Goal: Task Accomplishment & Management: Manage account settings

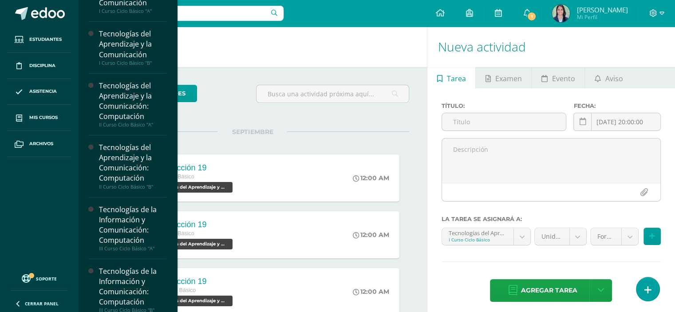
scroll to position [4, 0]
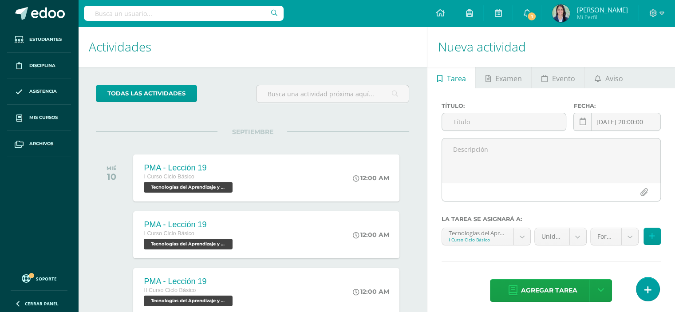
click at [346, 60] on h1 "Actividades" at bounding box center [252, 47] width 327 height 40
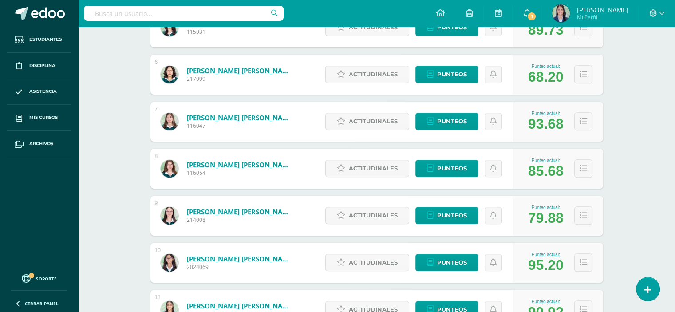
scroll to position [400, 0]
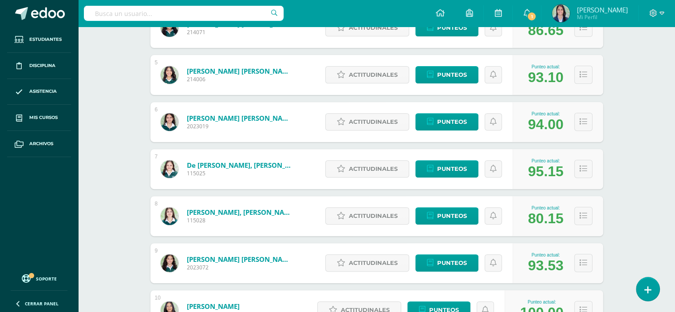
scroll to position [352, 0]
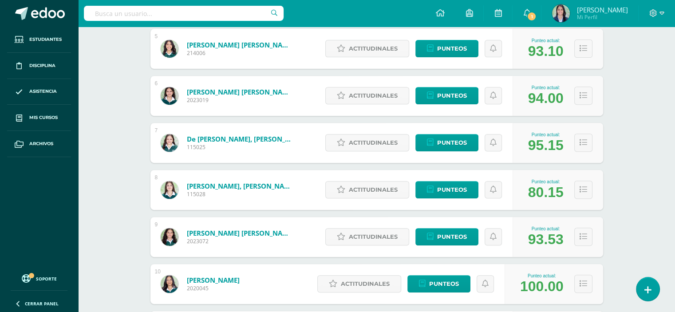
click at [112, 199] on div "Tecnologías de la Información y Comunicación: Computación III Curso Ciclo Básic…" at bounding box center [376, 252] width 597 height 1156
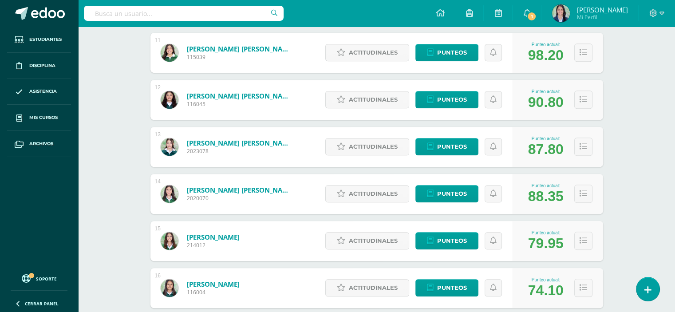
scroll to position [632, 0]
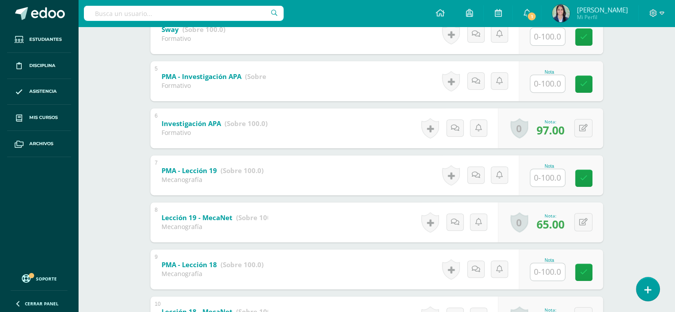
scroll to position [349, 0]
click at [581, 127] on button at bounding box center [589, 127] width 19 height 19
type input "100"
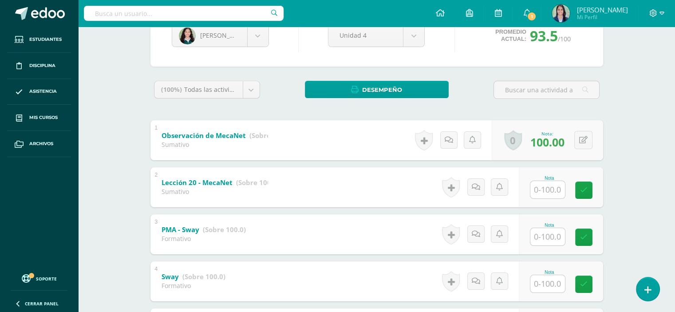
scroll to position [0, 0]
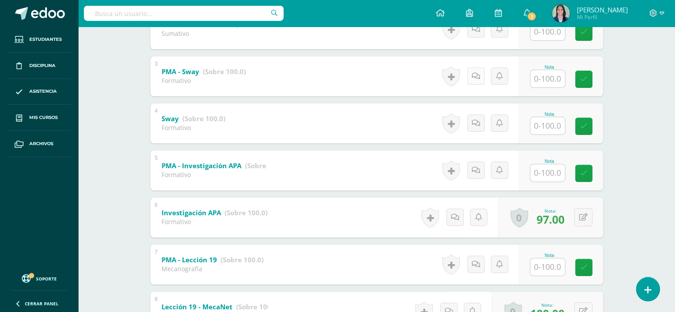
scroll to position [276, 0]
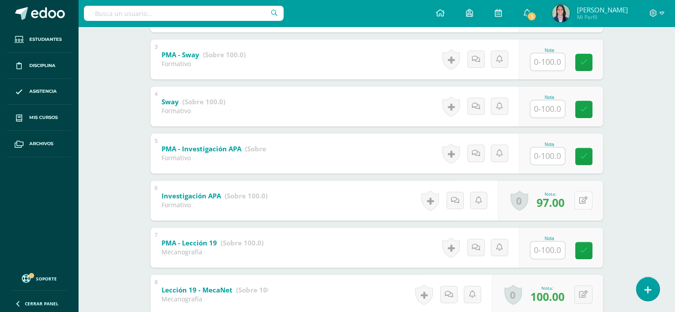
click at [583, 202] on button at bounding box center [583, 200] width 18 height 18
type input "100"
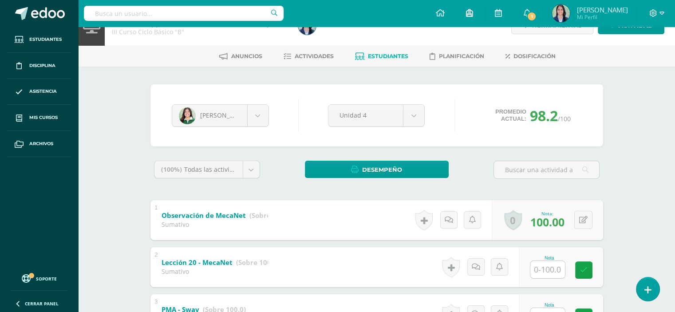
scroll to position [0, 0]
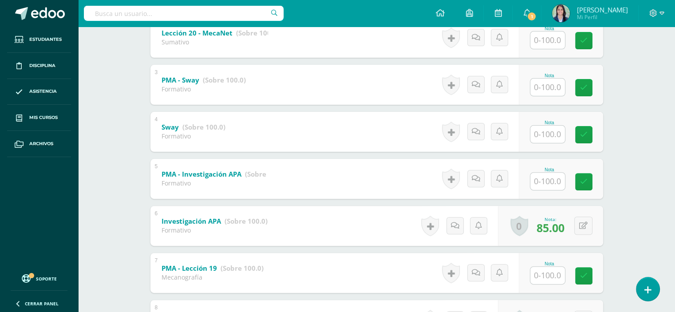
scroll to position [238, 0]
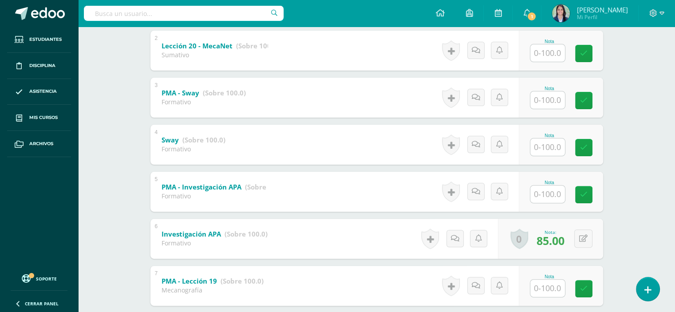
click at [555, 196] on input "text" at bounding box center [547, 193] width 35 height 17
type input "100"
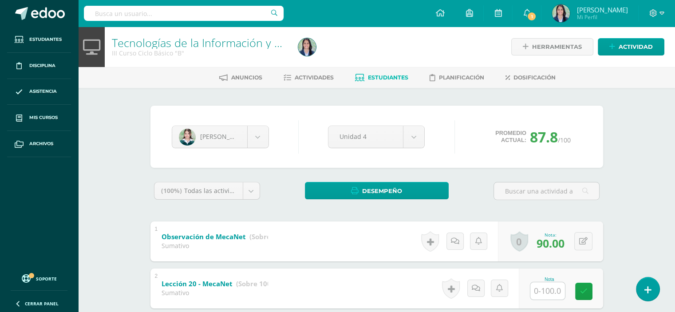
scroll to position [0, 0]
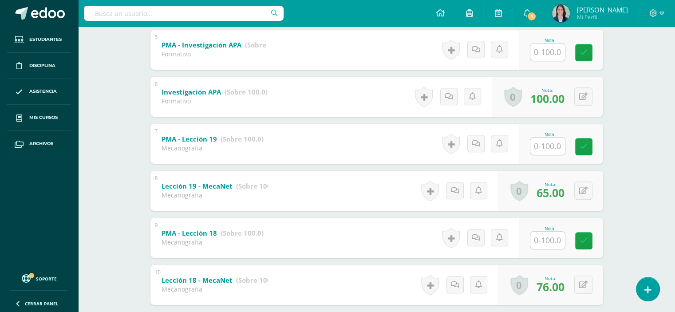
scroll to position [428, 0]
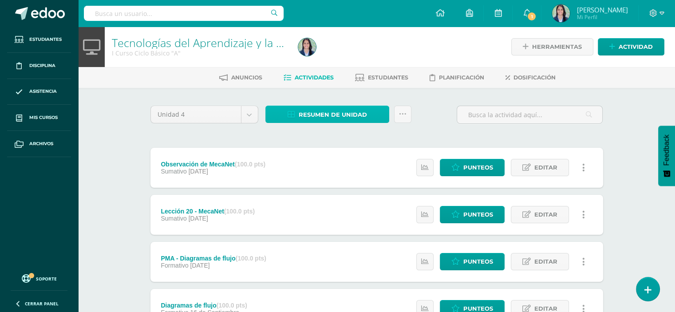
click at [300, 117] on span "Resumen de unidad" at bounding box center [333, 114] width 68 height 16
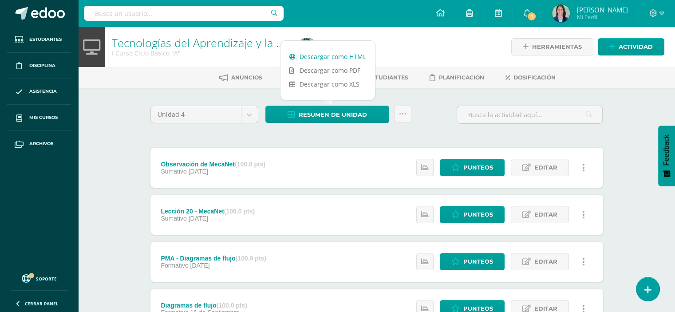
click at [312, 55] on link "Descargar como HTML" at bounding box center [327, 57] width 95 height 14
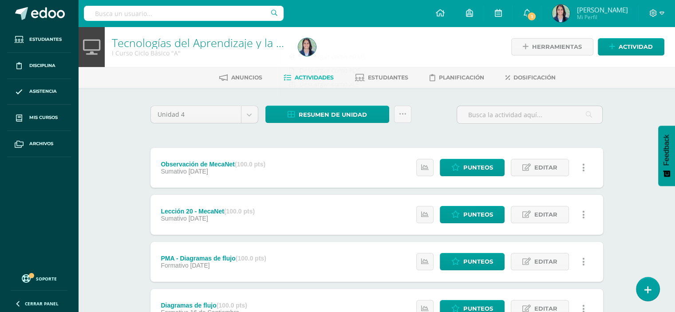
click at [189, 87] on div "Anuncios Actividades Estudiantes Planificación Dosificación" at bounding box center [387, 77] width 618 height 21
click at [323, 116] on span "Resumen de unidad" at bounding box center [333, 114] width 68 height 16
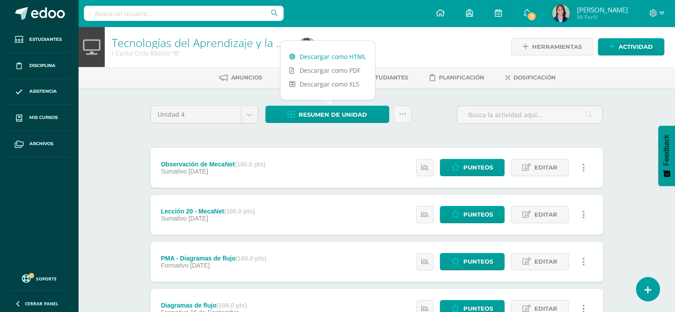
click at [317, 57] on link "Descargar como HTML" at bounding box center [327, 57] width 95 height 14
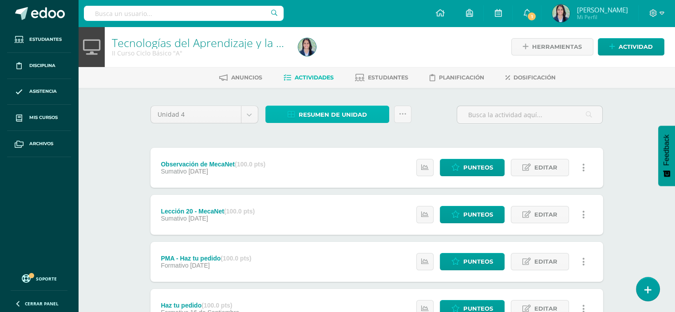
click at [322, 115] on span "Resumen de unidad" at bounding box center [333, 114] width 68 height 16
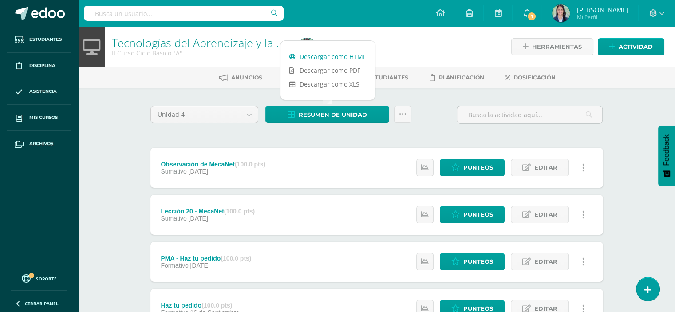
click at [328, 54] on link "Descargar como HTML" at bounding box center [327, 57] width 95 height 14
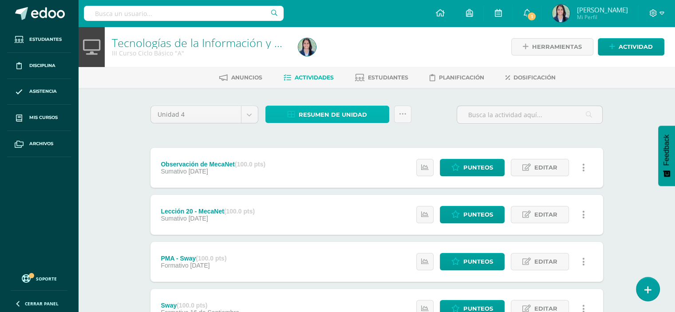
click at [323, 118] on span "Resumen de unidad" at bounding box center [333, 114] width 68 height 16
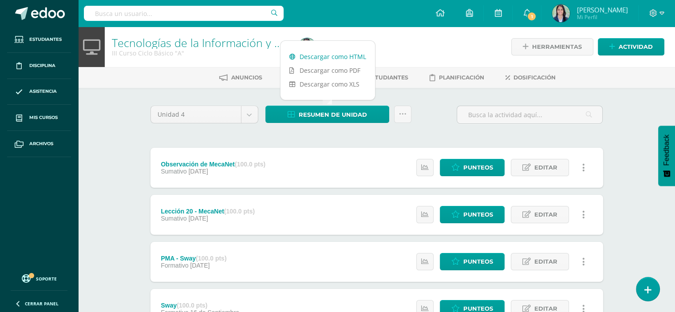
click at [345, 58] on link "Descargar como HTML" at bounding box center [327, 57] width 95 height 14
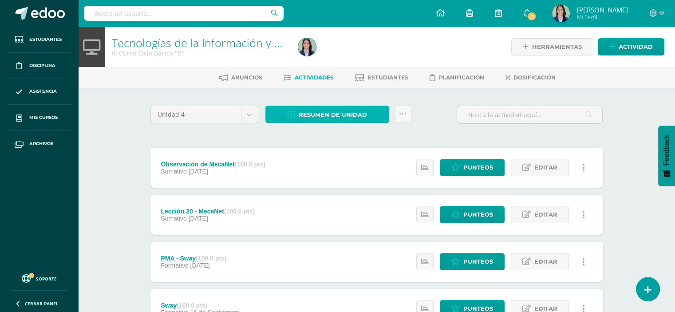
click at [327, 108] on span "Resumen de unidad" at bounding box center [333, 114] width 68 height 16
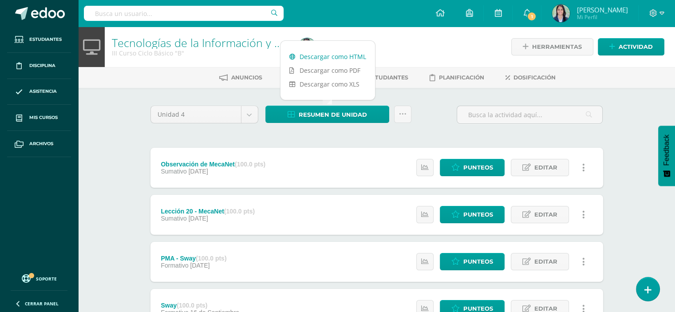
click at [331, 55] on link "Descargar como HTML" at bounding box center [327, 57] width 95 height 14
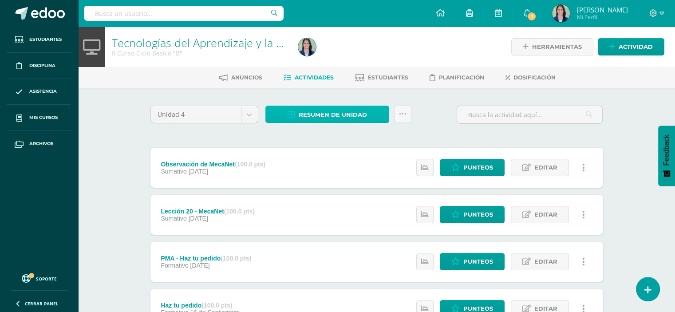
click at [305, 117] on span "Resumen de unidad" at bounding box center [333, 114] width 68 height 16
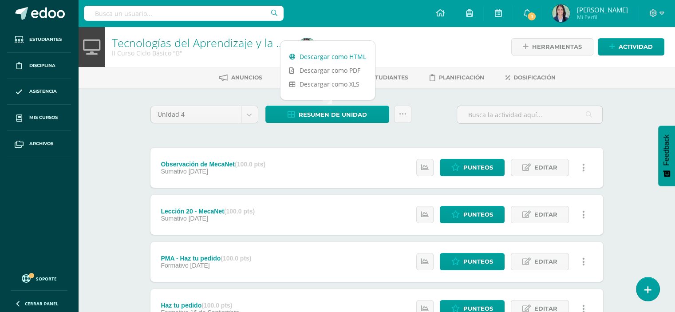
click at [321, 55] on link "Descargar como HTML" at bounding box center [327, 57] width 95 height 14
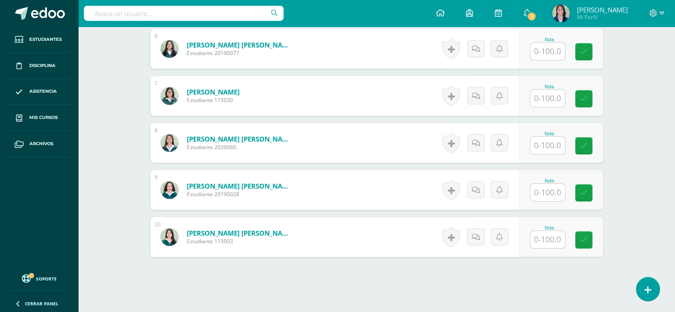
scroll to position [566, 0]
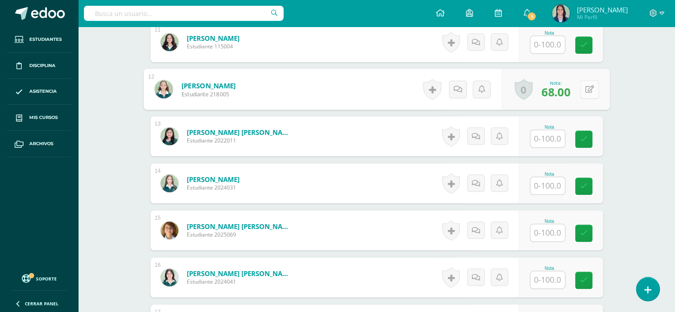
click at [589, 83] on button at bounding box center [589, 89] width 19 height 19
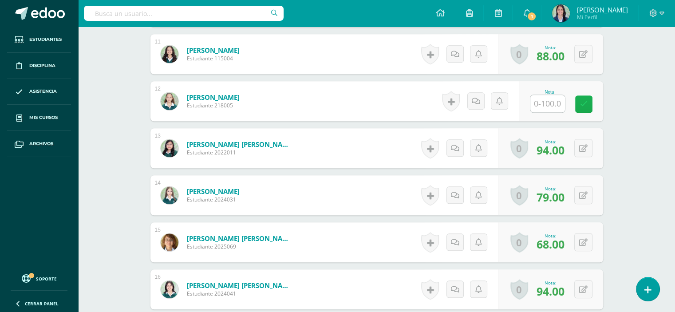
scroll to position [753, 0]
click at [538, 106] on input "text" at bounding box center [547, 103] width 35 height 17
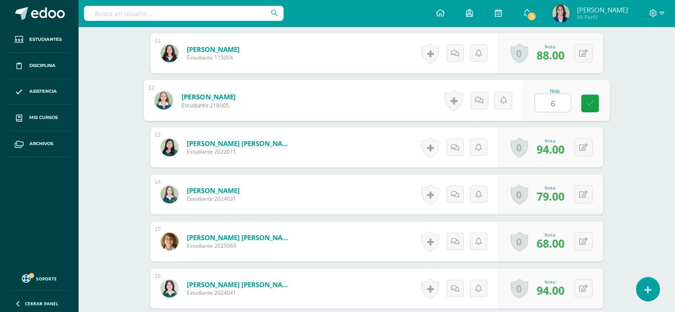
type input "68"
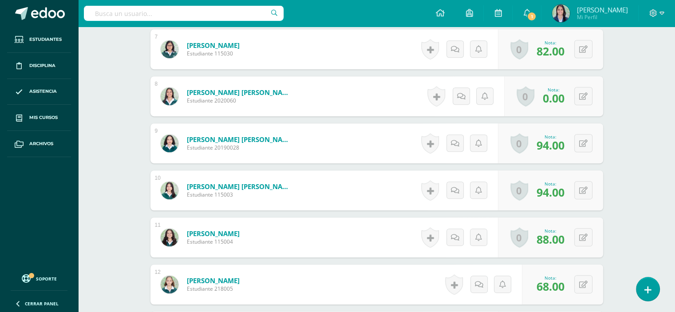
scroll to position [510, 0]
